Goal: Information Seeking & Learning: Learn about a topic

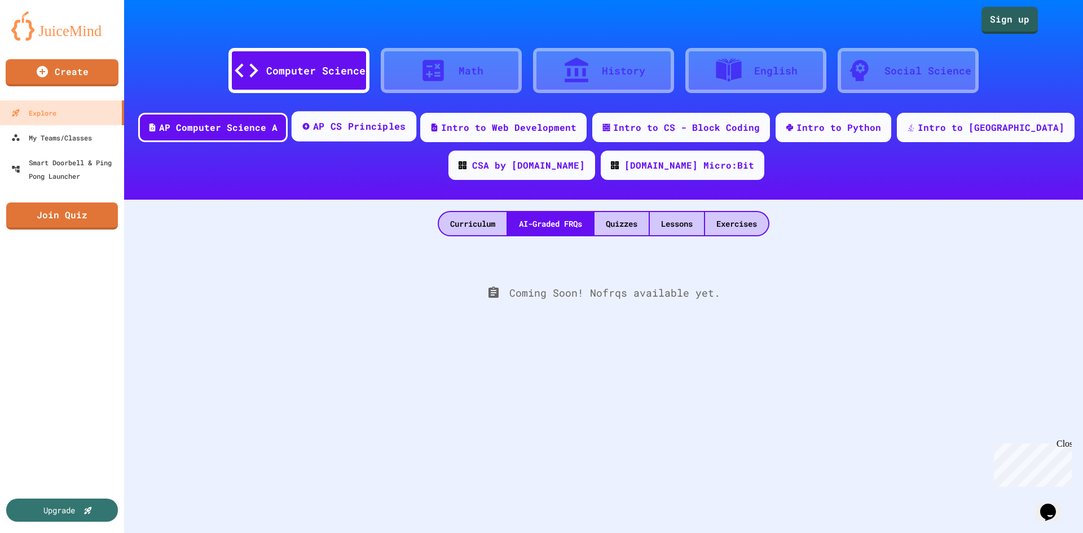
click at [406, 129] on div "AP CS Principles" at bounding box center [359, 127] width 93 height 14
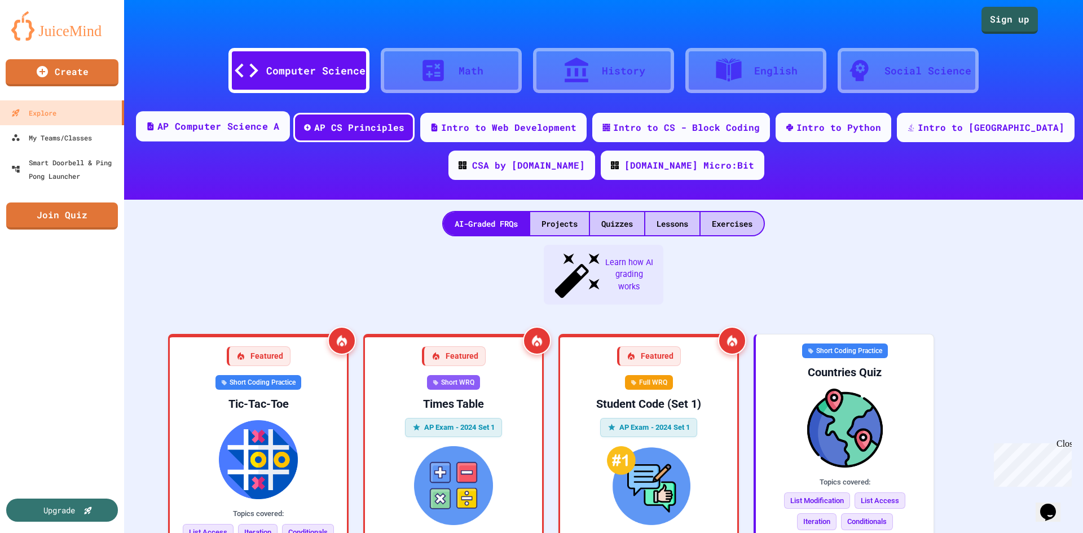
click at [240, 131] on div "AP Computer Science A" at bounding box center [218, 127] width 122 height 14
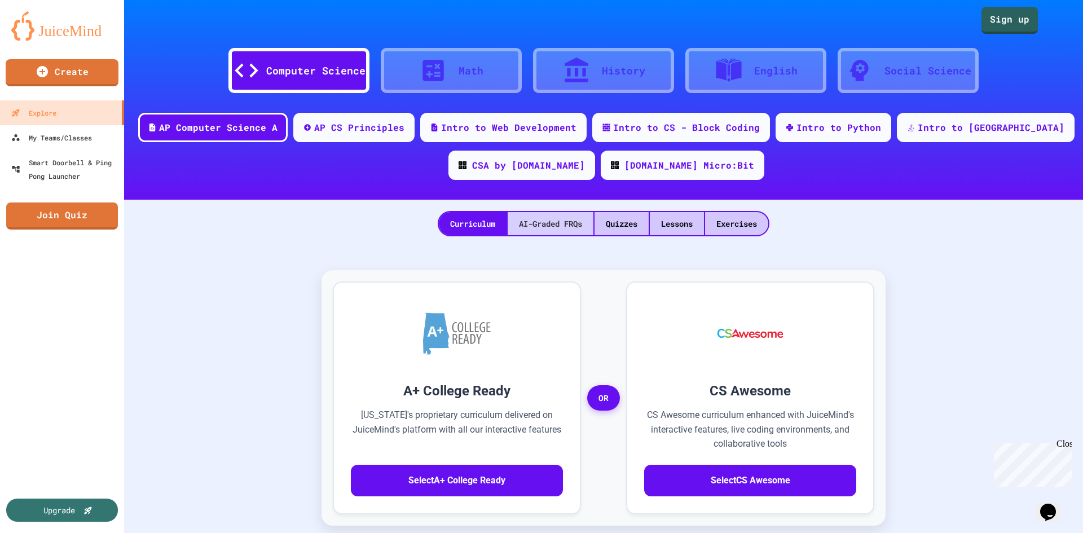
click at [563, 227] on div "AI-Graded FRQs" at bounding box center [551, 223] width 86 height 23
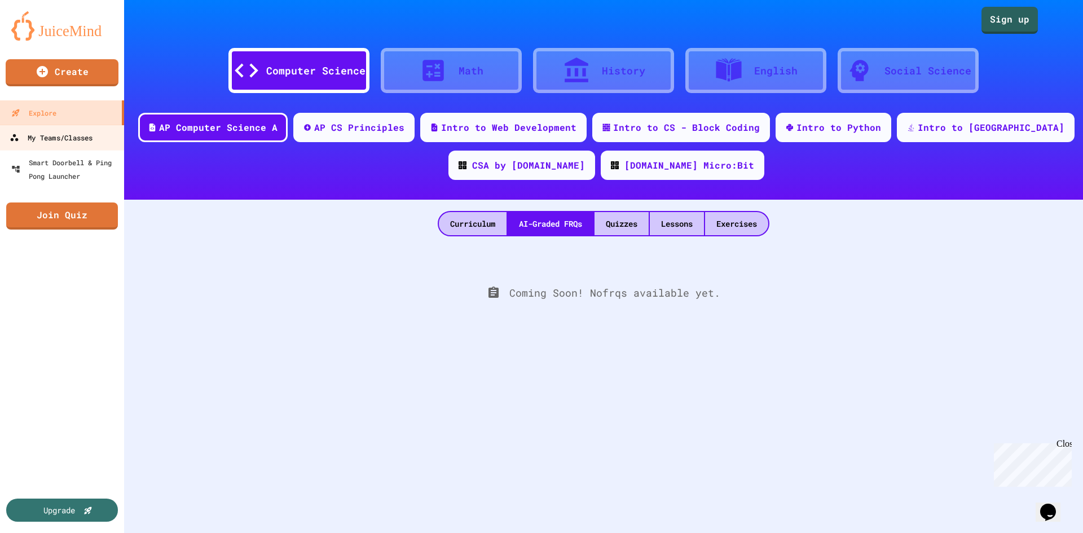
click at [72, 144] on div "My Teams/Classes" at bounding box center [51, 138] width 83 height 14
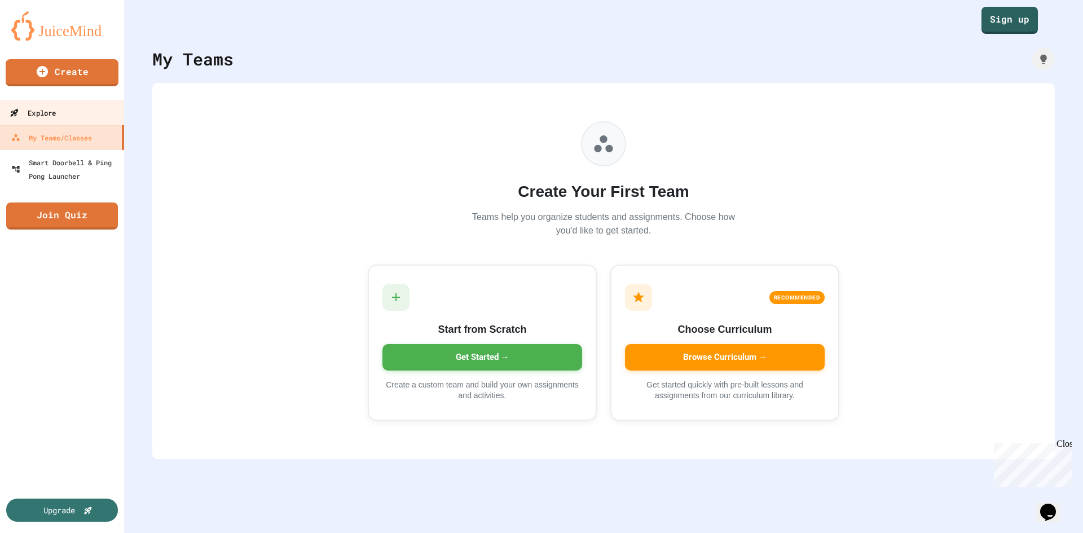
click at [62, 111] on link "Explore" at bounding box center [62, 112] width 128 height 25
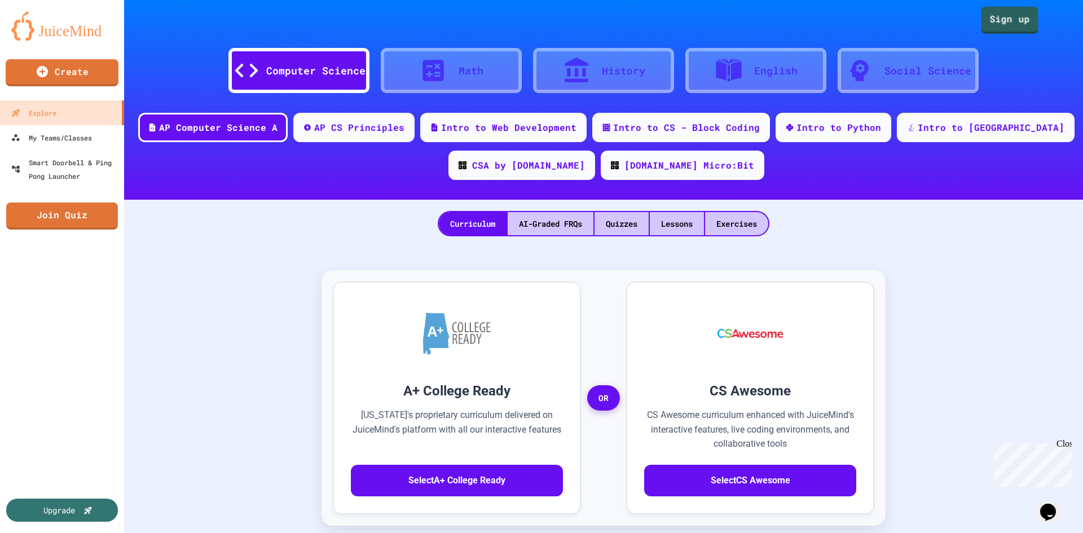
click at [982, 11] on link "Sign up" at bounding box center [1010, 20] width 57 height 27
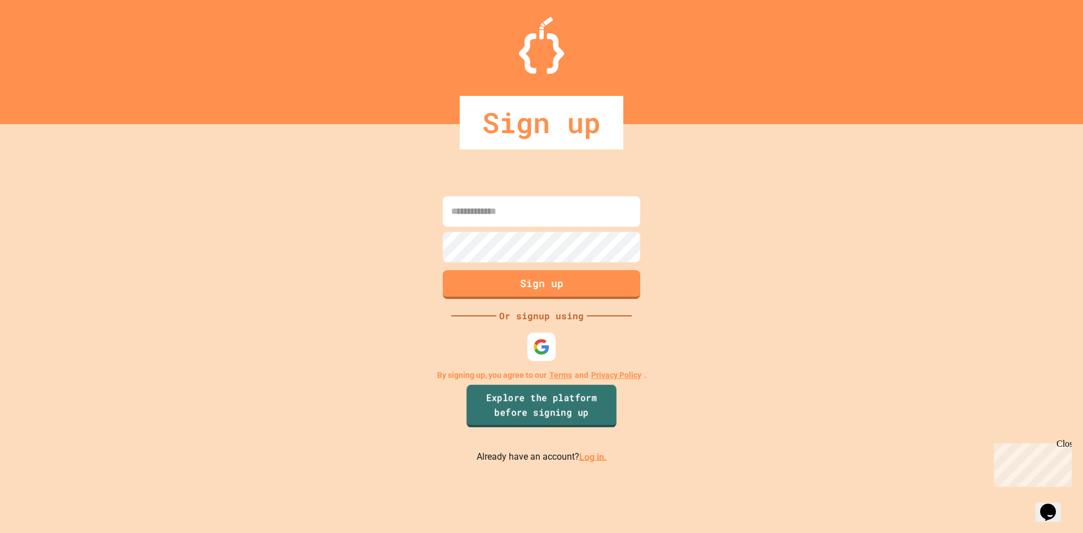
click at [555, 403] on link "Explore the platform before signing up" at bounding box center [542, 406] width 150 height 43
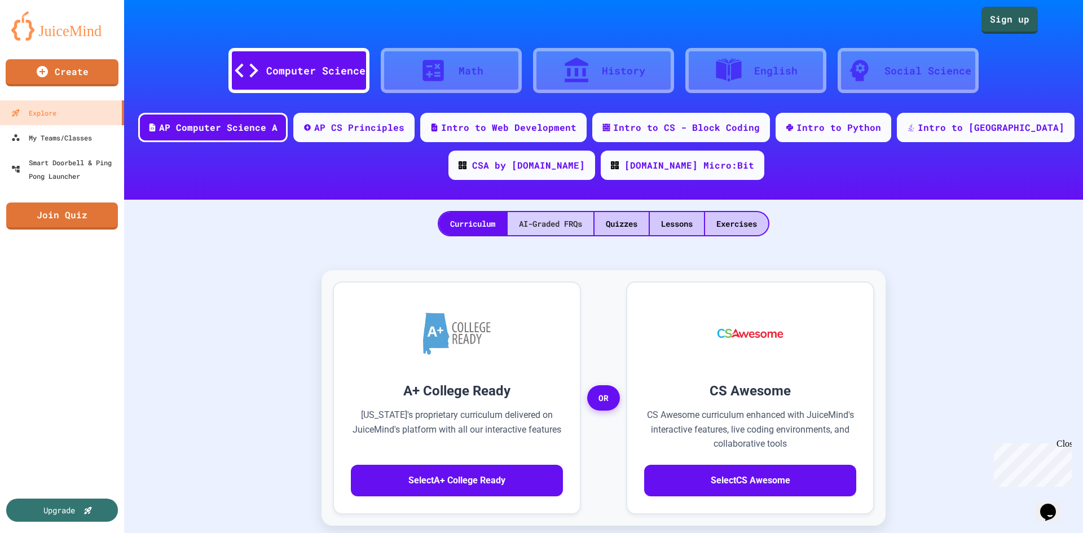
click at [562, 226] on div "AI-Graded FRQs" at bounding box center [551, 223] width 86 height 23
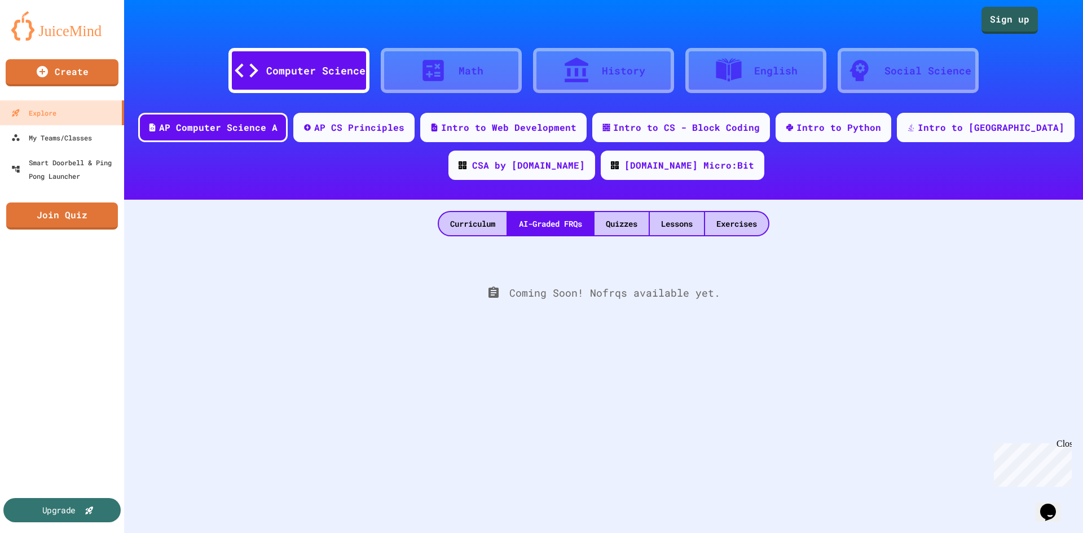
click at [88, 515] on div "Upgrade" at bounding box center [61, 510] width 117 height 24
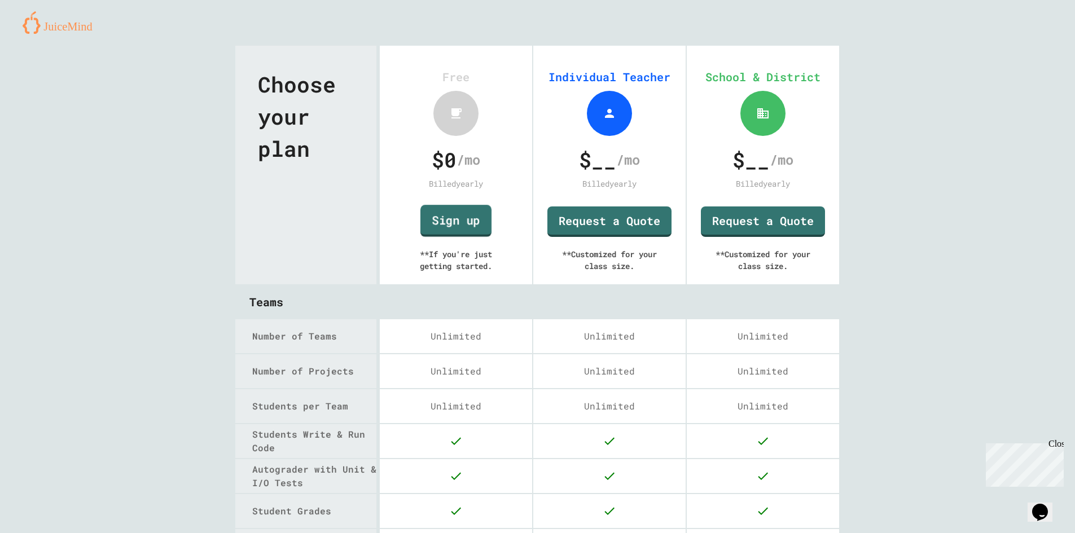
click at [438, 222] on link "Sign up" at bounding box center [455, 221] width 71 height 32
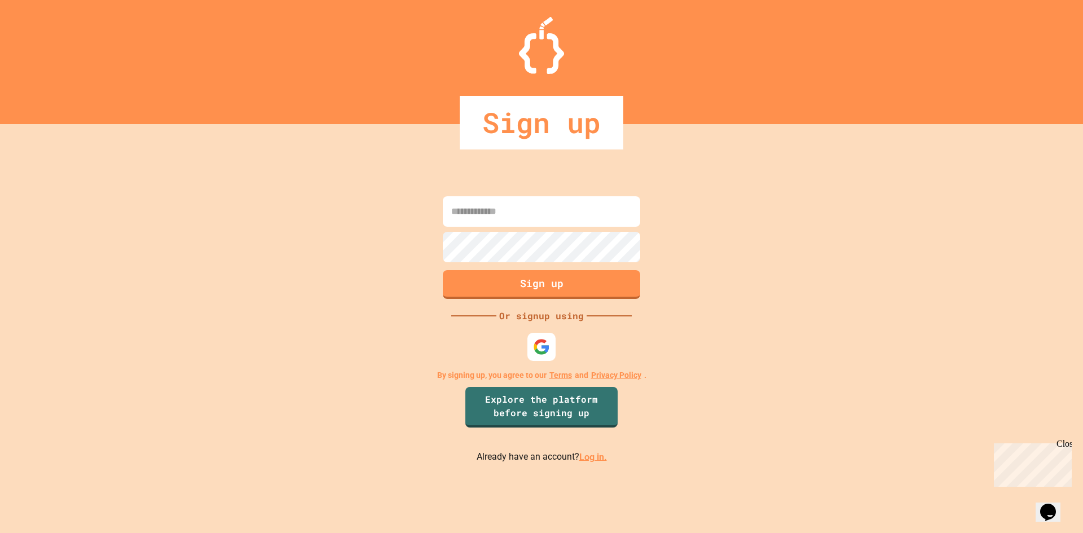
click at [590, 219] on input at bounding box center [541, 211] width 197 height 30
click at [535, 350] on img at bounding box center [542, 346] width 19 height 19
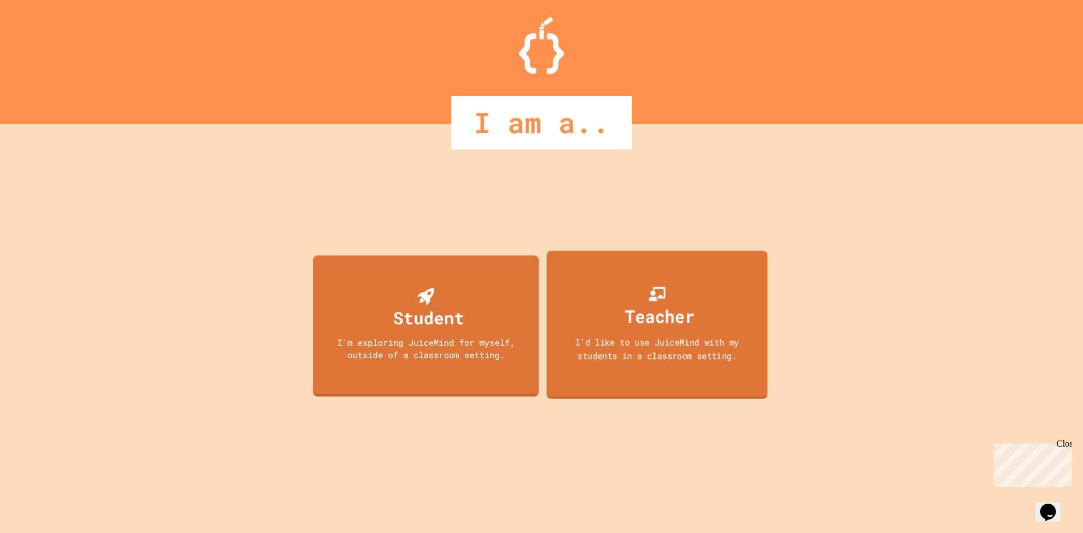
click at [626, 317] on div "Teacher" at bounding box center [659, 316] width 69 height 27
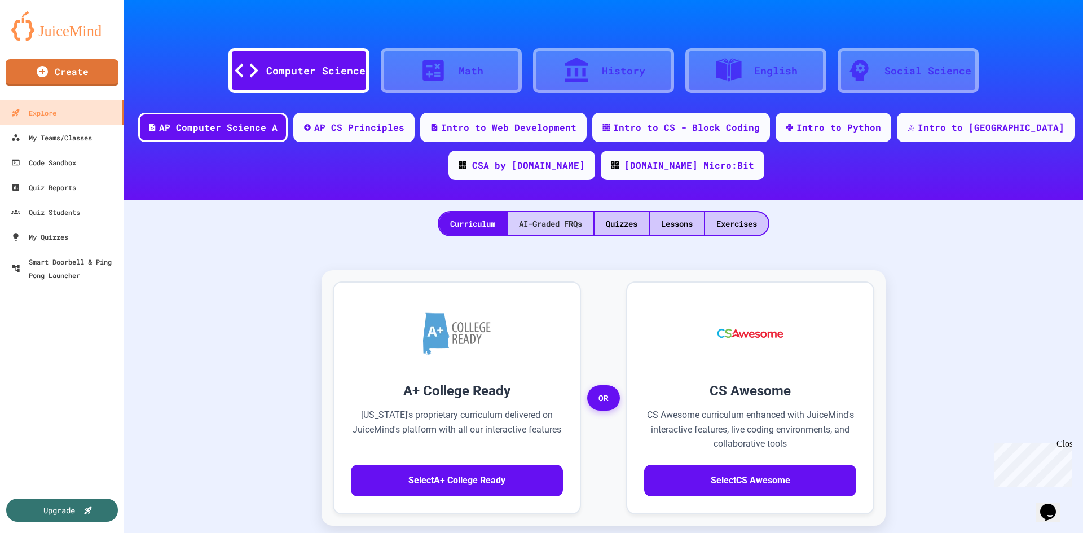
click at [549, 230] on div "AI-Graded FRQs" at bounding box center [551, 223] width 86 height 23
